Goal: Information Seeking & Learning: Learn about a topic

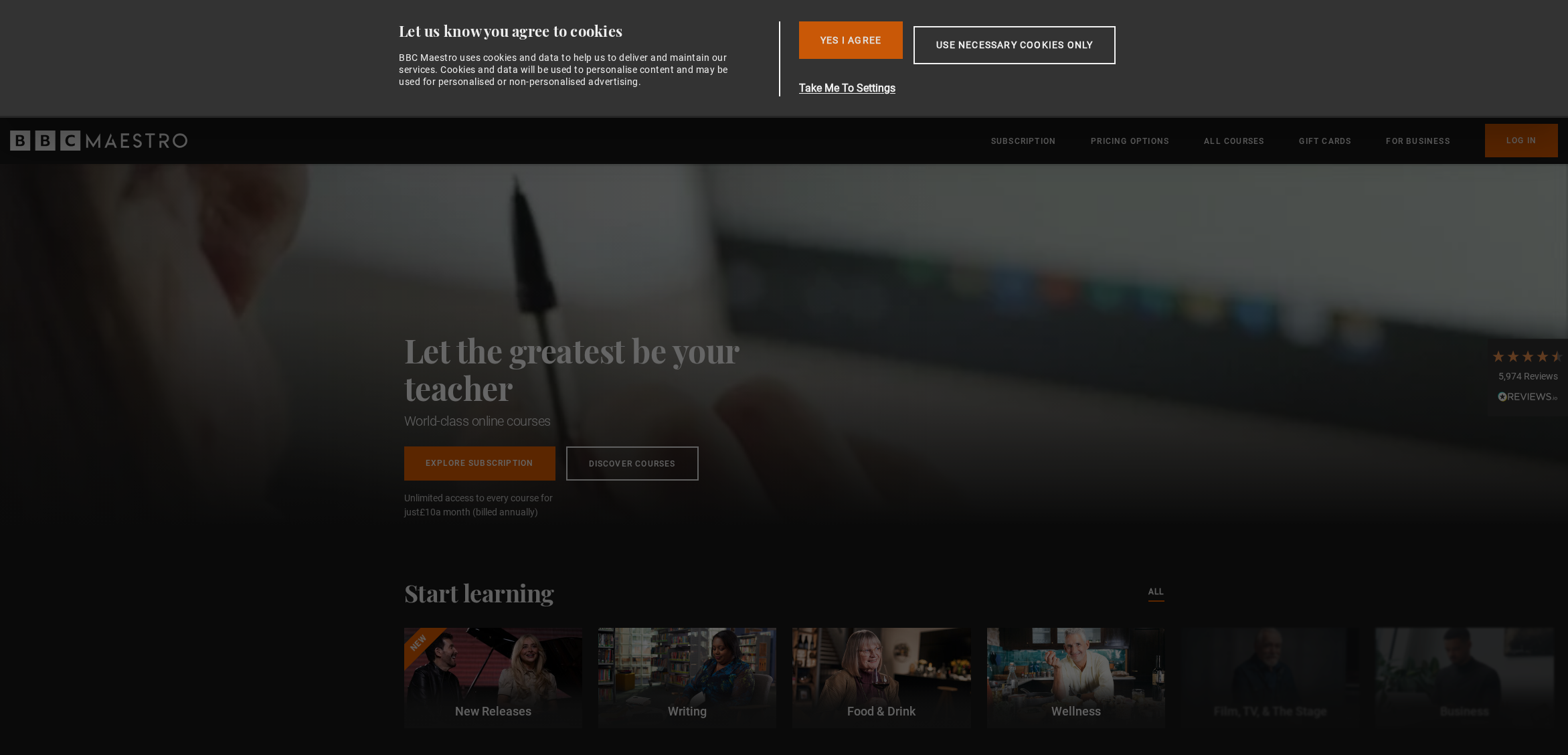
click at [866, 37] on button "Yes I Agree" at bounding box center [851, 40] width 104 height 37
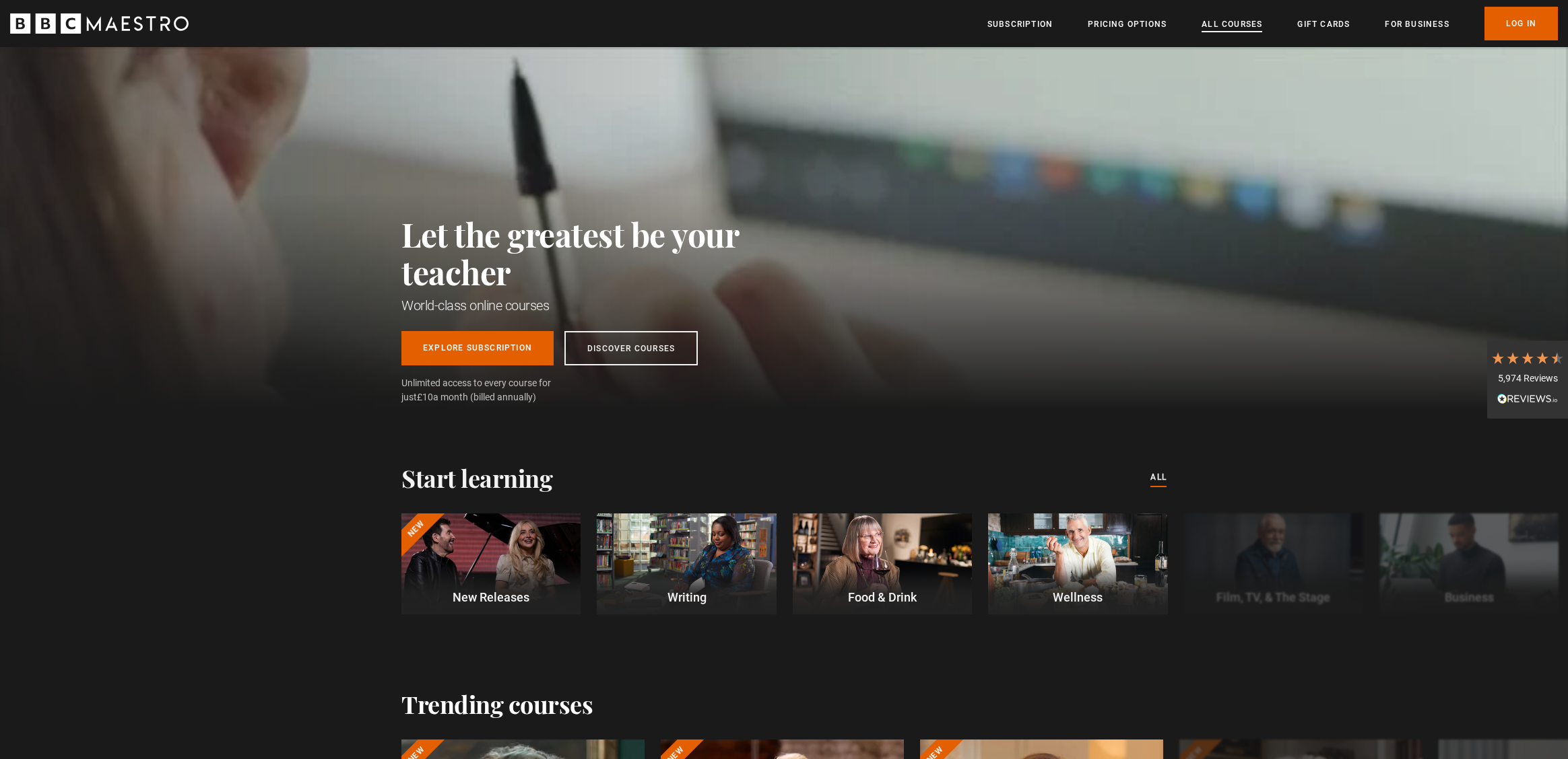
click at [1234, 26] on link "All Courses" at bounding box center [1232, 24] width 60 height 13
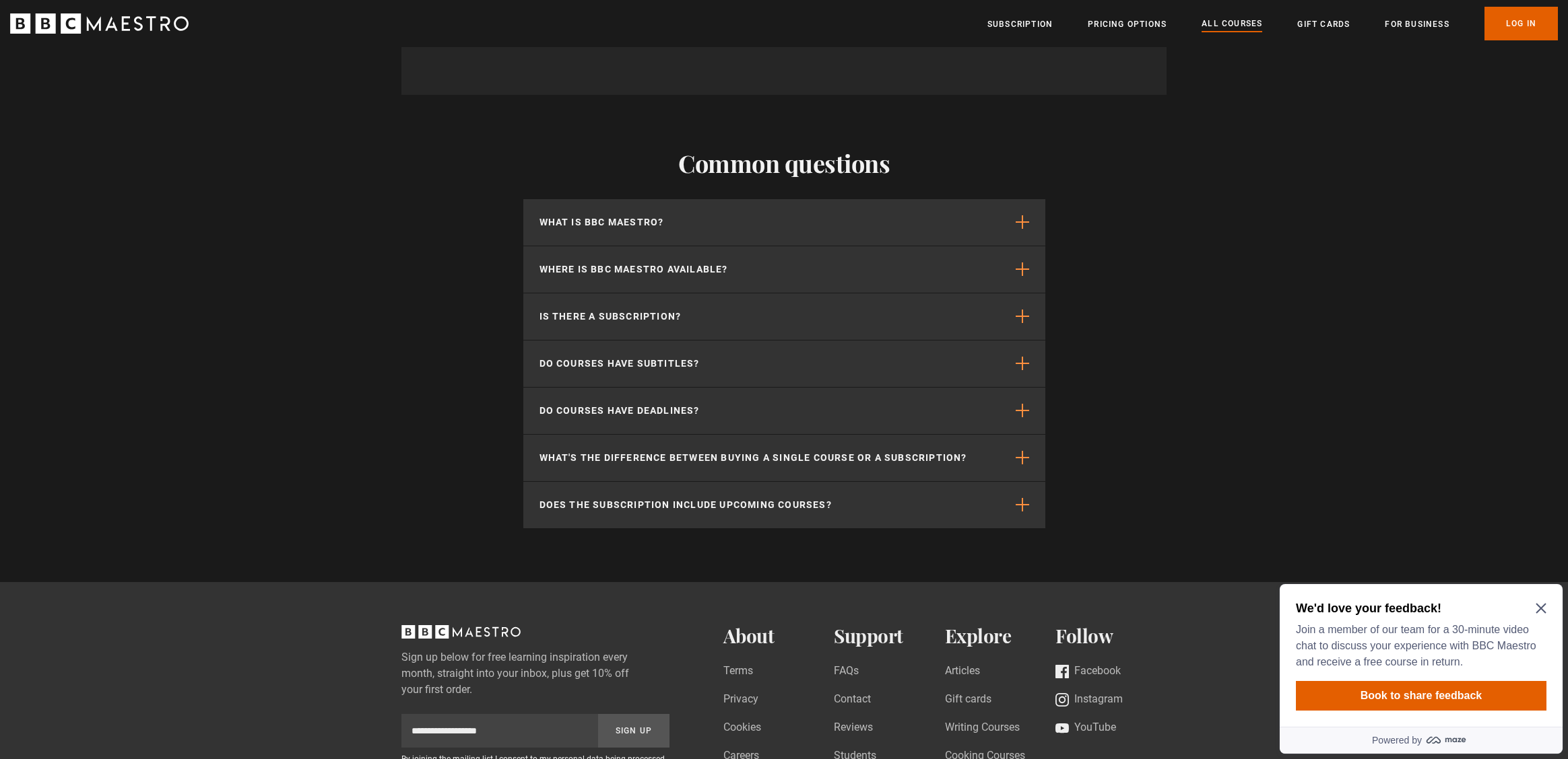
scroll to position [5565, 0]
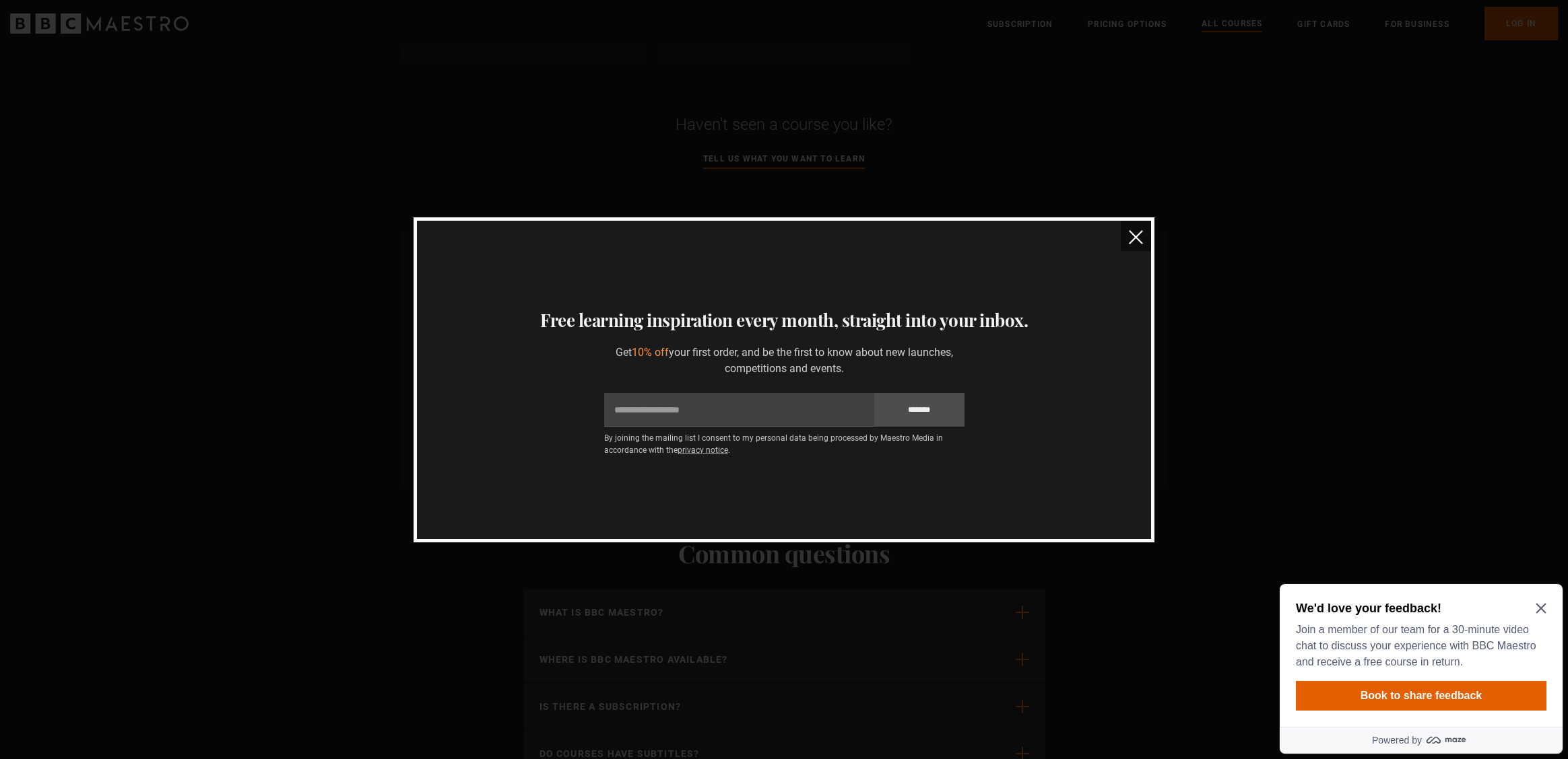
click at [1140, 236] on img "close" at bounding box center [1136, 237] width 14 height 14
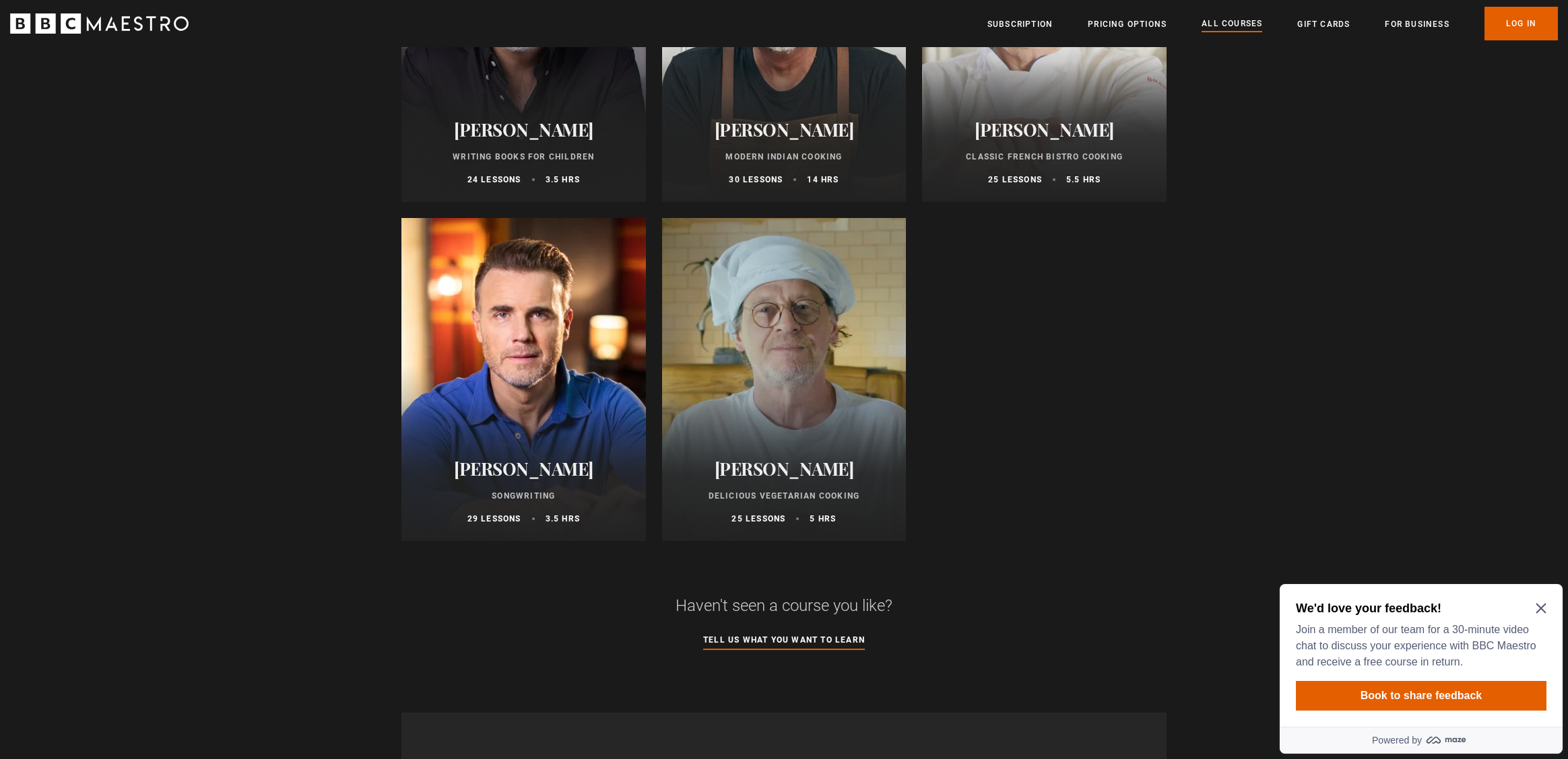
scroll to position [5055, 0]
